Goal: Register for event/course

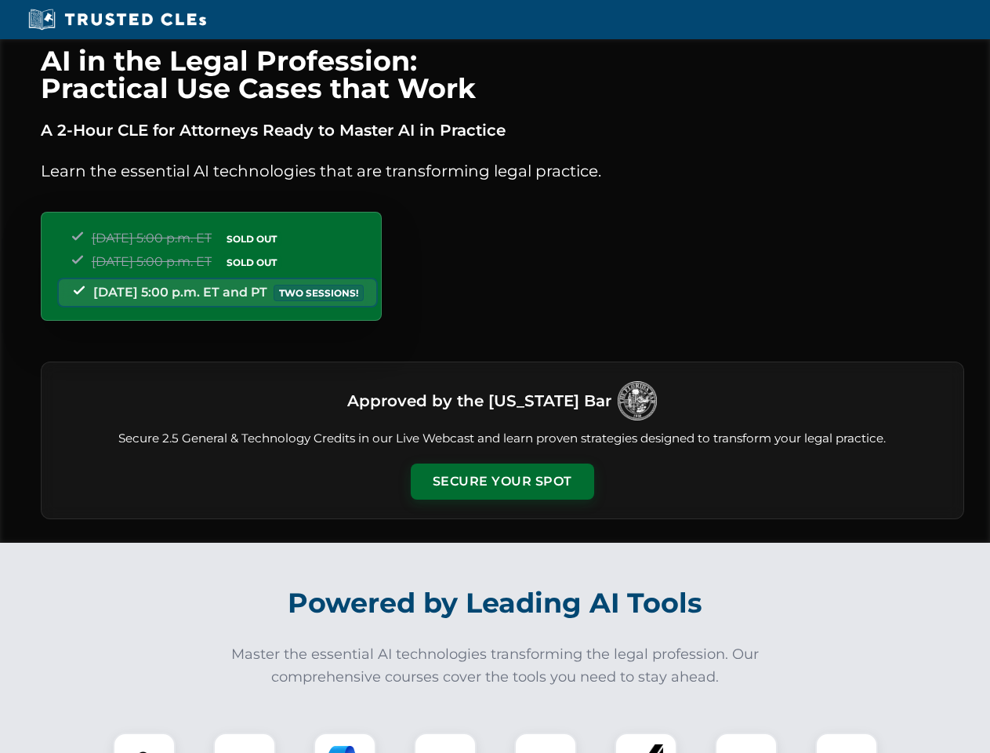
click at [502, 481] on button "Secure Your Spot" at bounding box center [502, 481] width 183 height 36
click at [144, 742] on img at bounding box center [143, 763] width 45 height 45
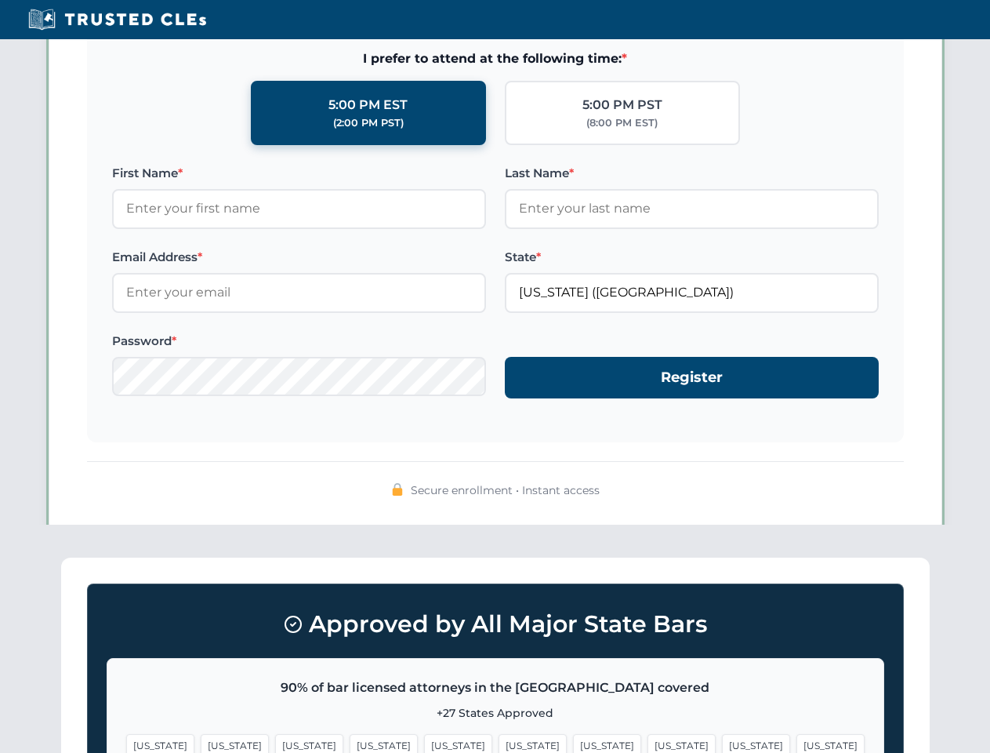
click at [573, 742] on span "[US_STATE]" at bounding box center [607, 745] width 68 height 23
click at [722, 742] on span "[US_STATE]" at bounding box center [756, 745] width 68 height 23
